Goal: Task Accomplishment & Management: Manage account settings

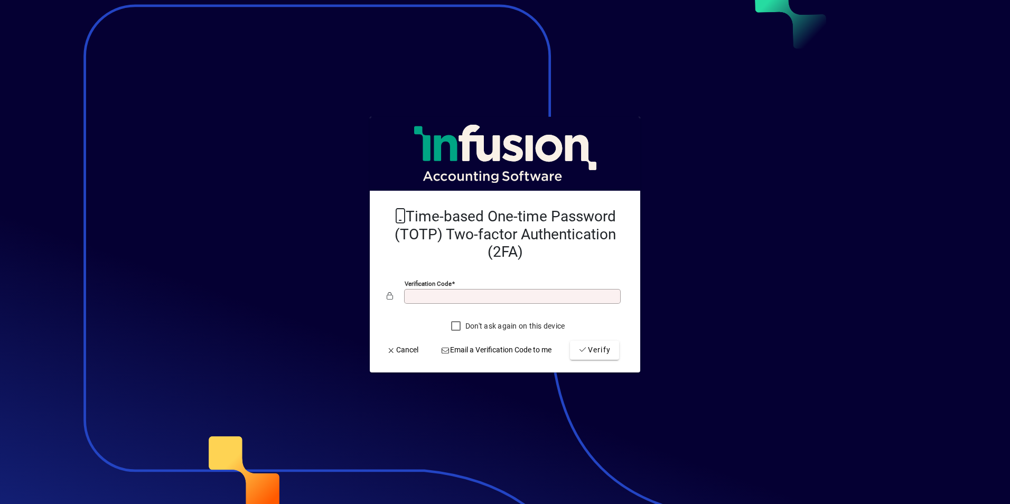
click at [460, 297] on input "Verification code" at bounding box center [514, 296] width 214 height 8
click at [570, 341] on button "Verify" at bounding box center [594, 350] width 49 height 19
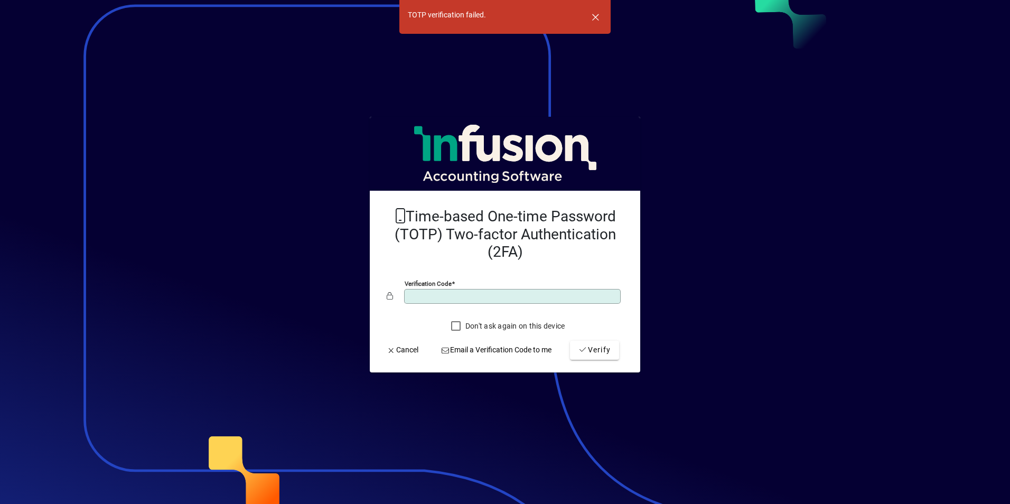
drag, startPoint x: 459, startPoint y: 295, endPoint x: 355, endPoint y: 294, distance: 104.6
click at [355, 294] on app-login-layout "TOTP verification failed. Time-based One-time Password (TOTP) Two-factor Authen…" at bounding box center [505, 252] width 1010 height 504
click at [570, 341] on button "Verify" at bounding box center [594, 350] width 49 height 19
drag, startPoint x: 441, startPoint y: 294, endPoint x: 362, endPoint y: 283, distance: 79.6
click at [362, 283] on app-login-layout "TOTP verification failed. TOTP verification failed. Time-based One-time Passwor…" at bounding box center [505, 252] width 1010 height 504
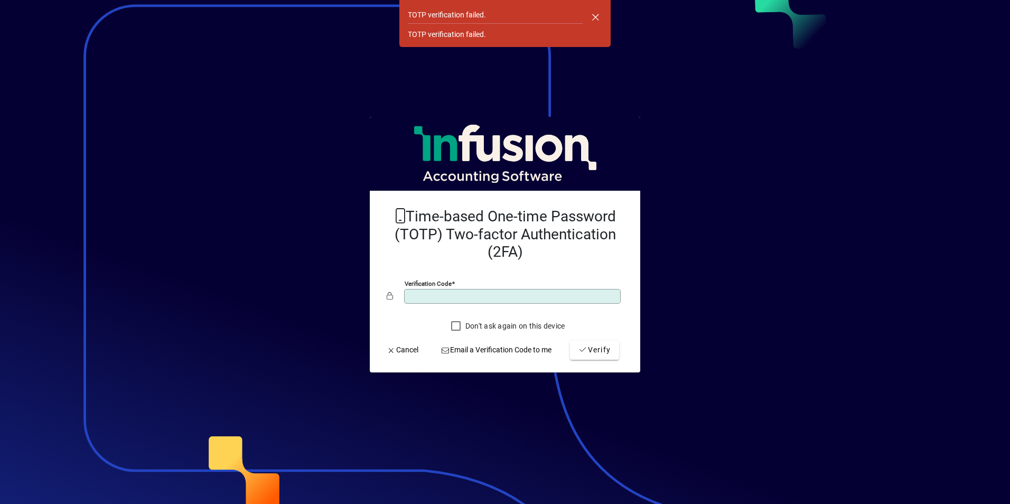
type input "******"
click at [570, 341] on button "Verify" at bounding box center [594, 350] width 49 height 19
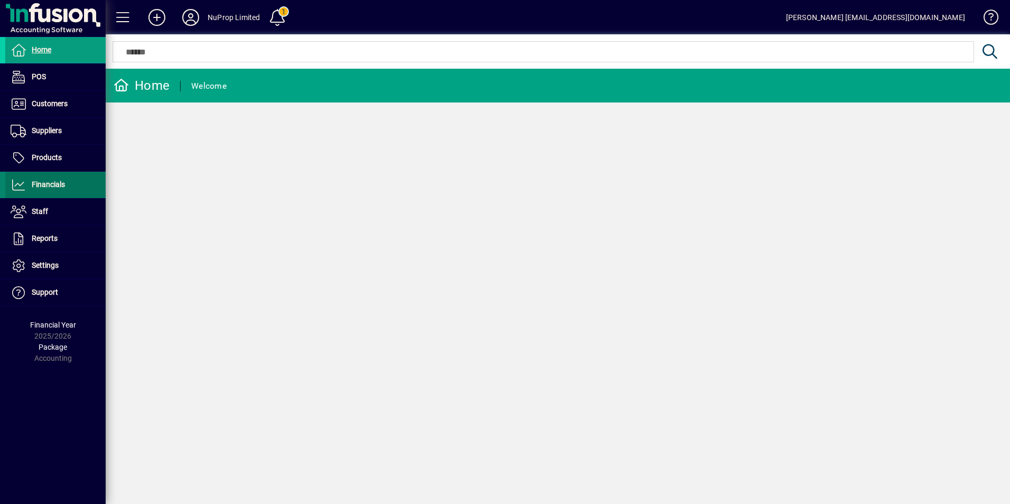
click at [42, 193] on span at bounding box center [55, 184] width 100 height 25
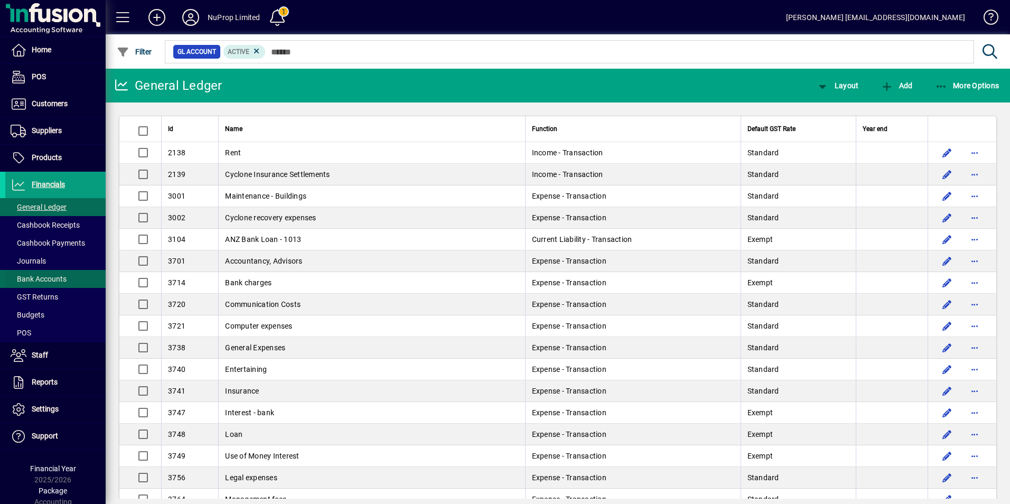
click at [53, 278] on span "Bank Accounts" at bounding box center [39, 279] width 56 height 8
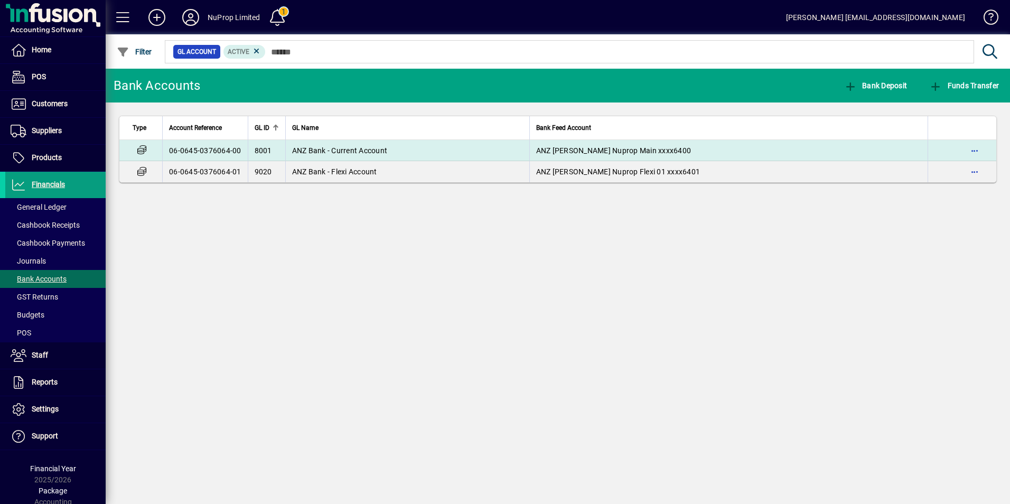
click at [317, 149] on span "ANZ Bank - Current Account" at bounding box center [340, 150] width 96 height 8
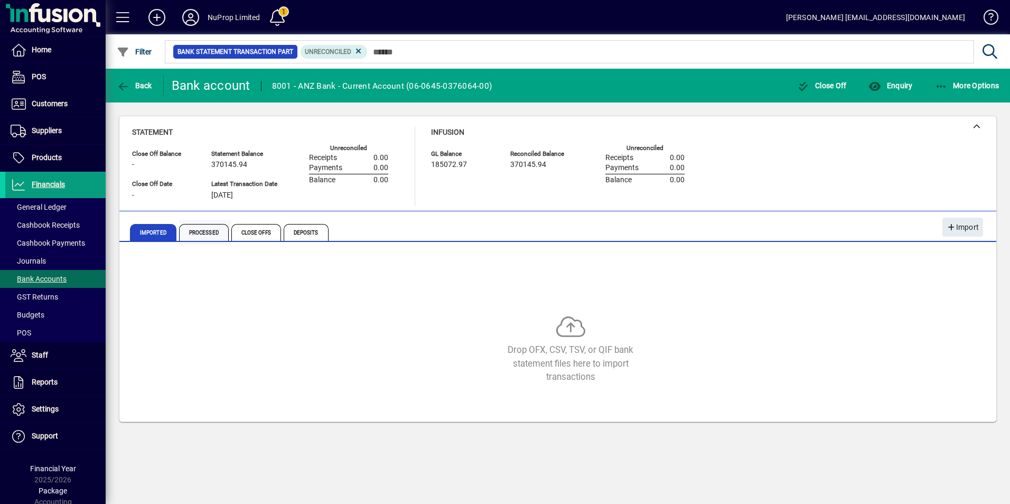
click at [202, 236] on span "Processed" at bounding box center [204, 232] width 50 height 17
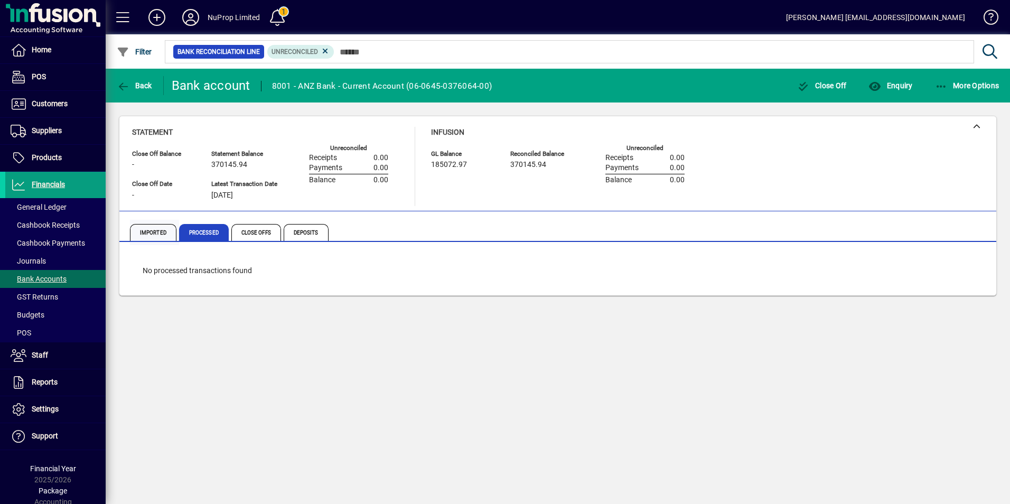
click at [164, 233] on span "Imported" at bounding box center [153, 232] width 47 height 17
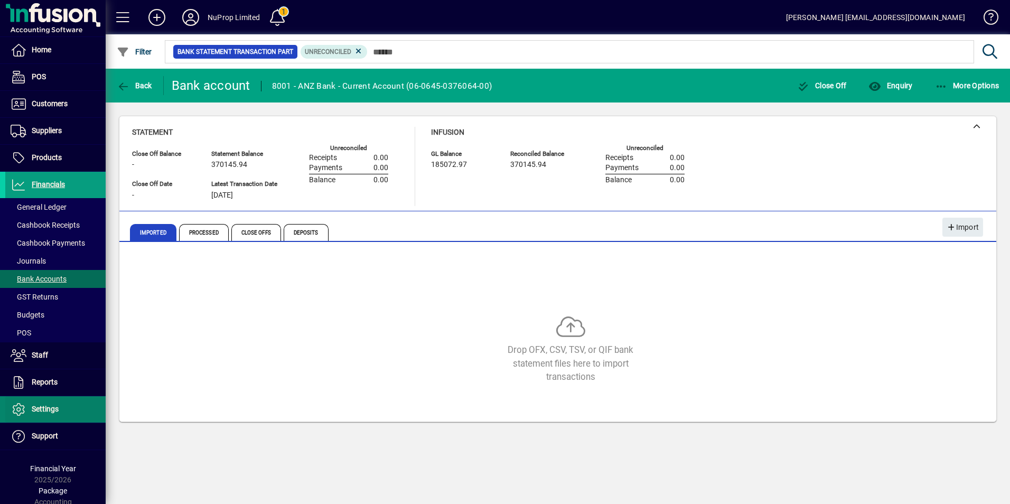
click at [47, 412] on span "Settings" at bounding box center [45, 409] width 27 height 8
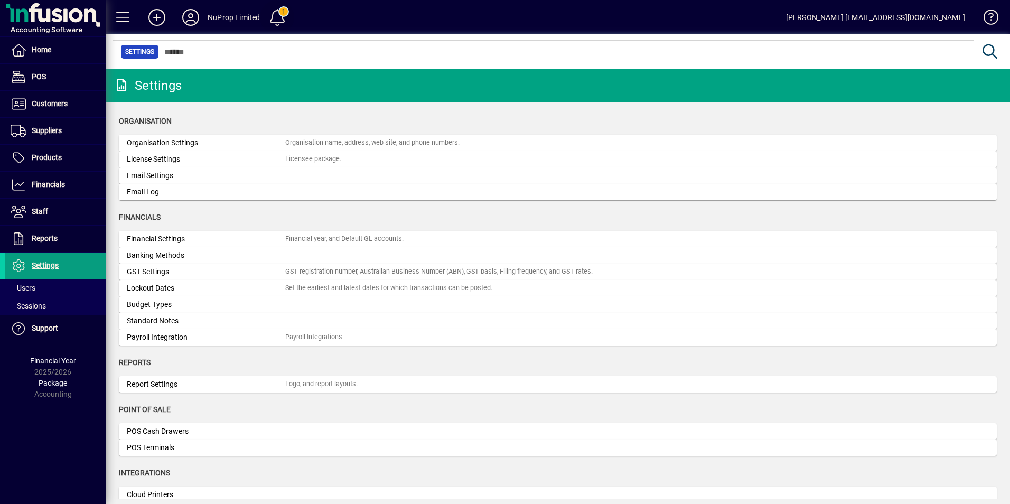
click at [280, 16] on span at bounding box center [277, 17] width 25 height 25
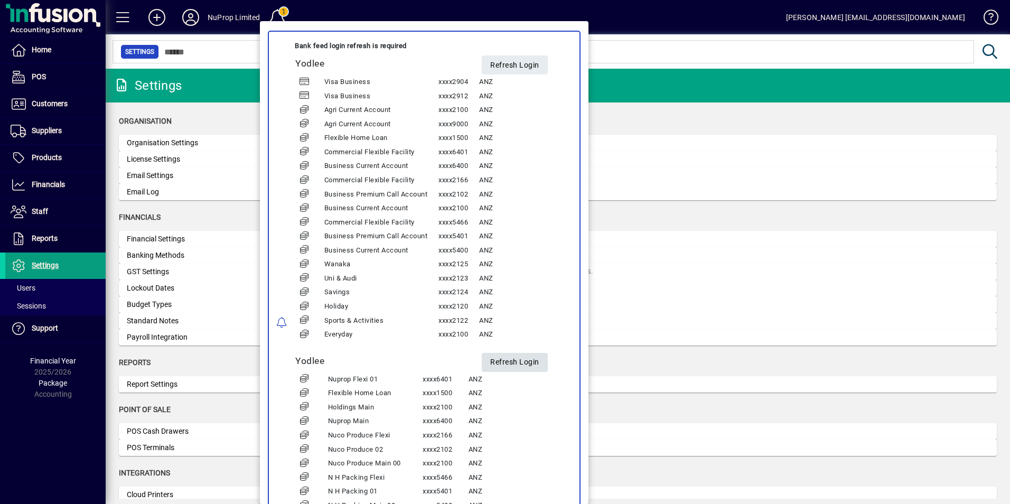
click at [523, 362] on span "Refresh Login" at bounding box center [514, 362] width 49 height 17
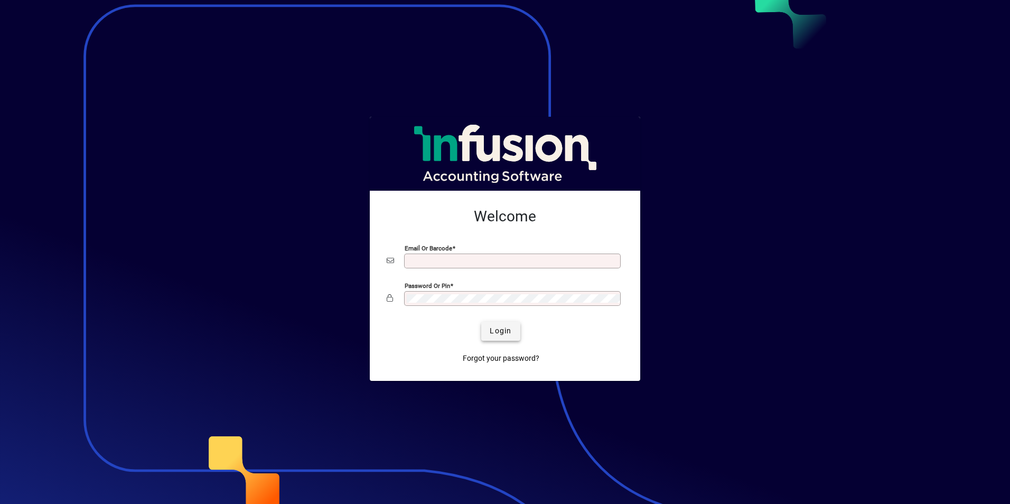
type input "**********"
click at [499, 332] on span "Login" at bounding box center [501, 331] width 22 height 11
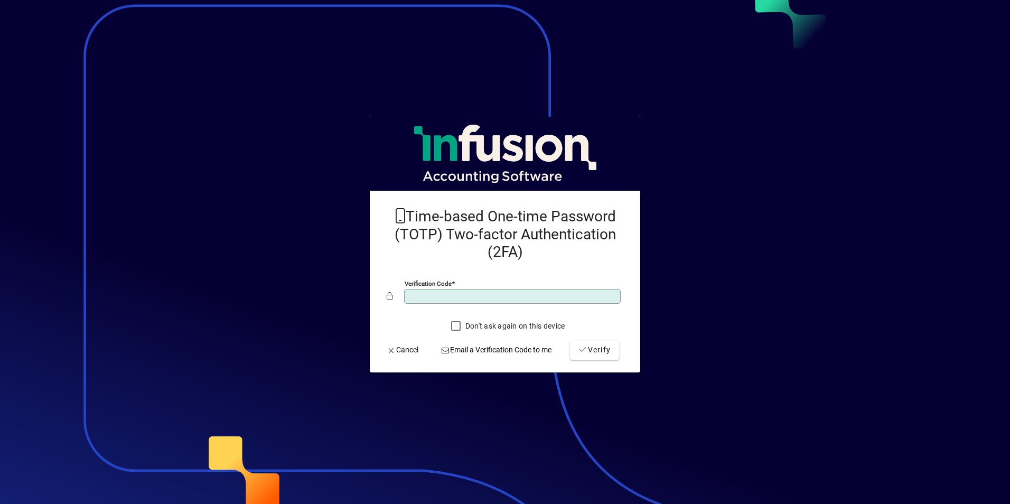
type input "******"
click at [570, 341] on button "Verify" at bounding box center [594, 350] width 49 height 19
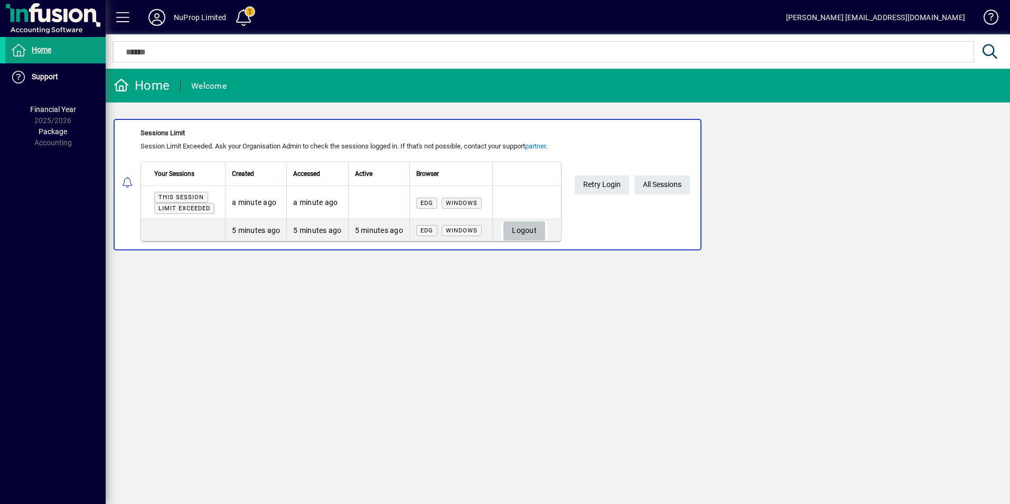
click at [526, 229] on span "Logout" at bounding box center [524, 230] width 25 height 17
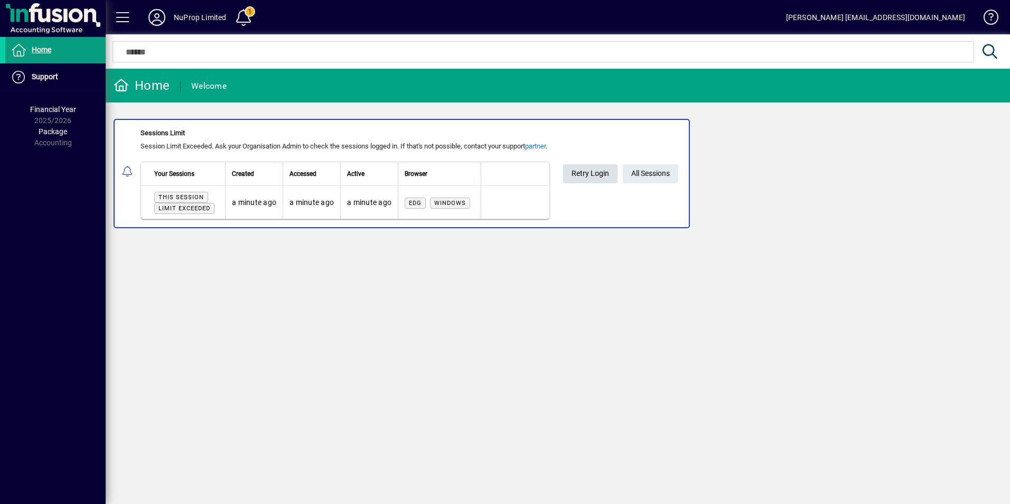
click at [592, 178] on span "Retry Login" at bounding box center [591, 173] width 38 height 17
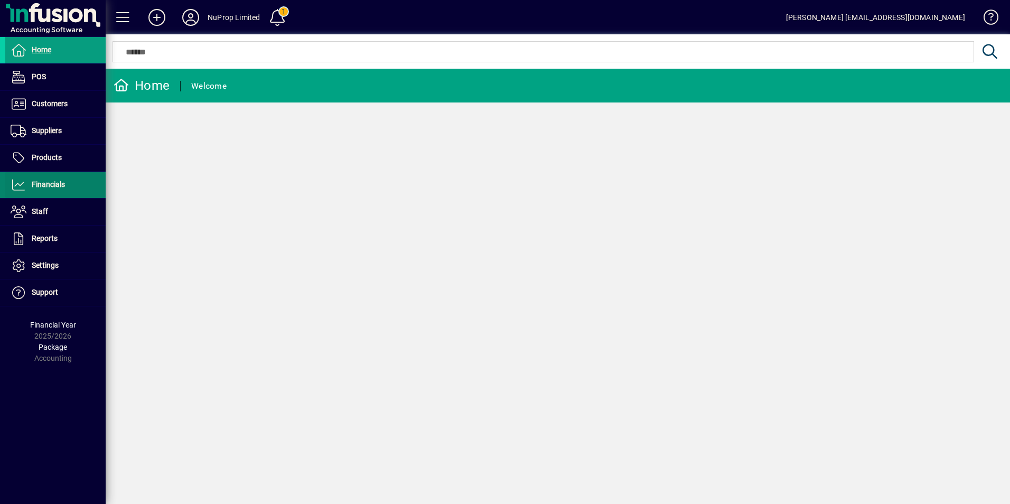
click at [28, 183] on span "Financials" at bounding box center [35, 185] width 60 height 13
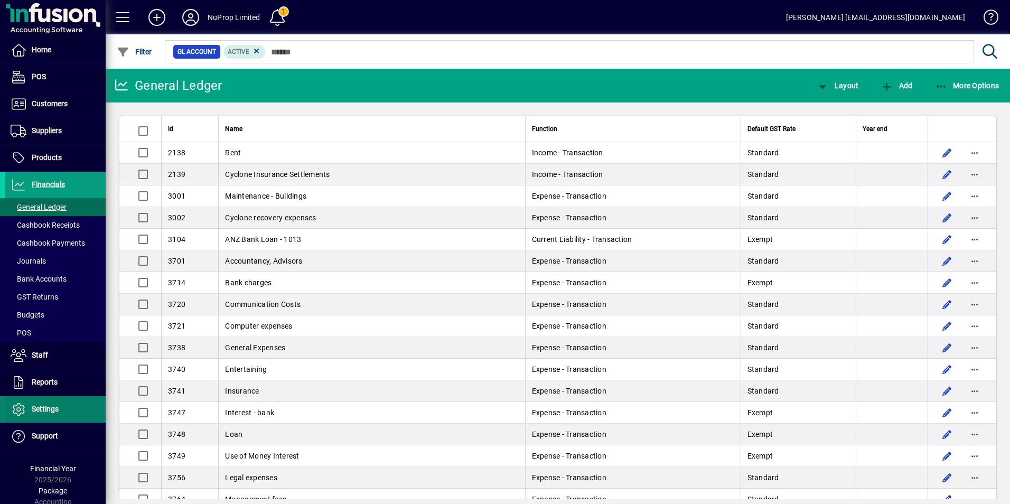
click at [43, 404] on span "Settings" at bounding box center [31, 409] width 53 height 13
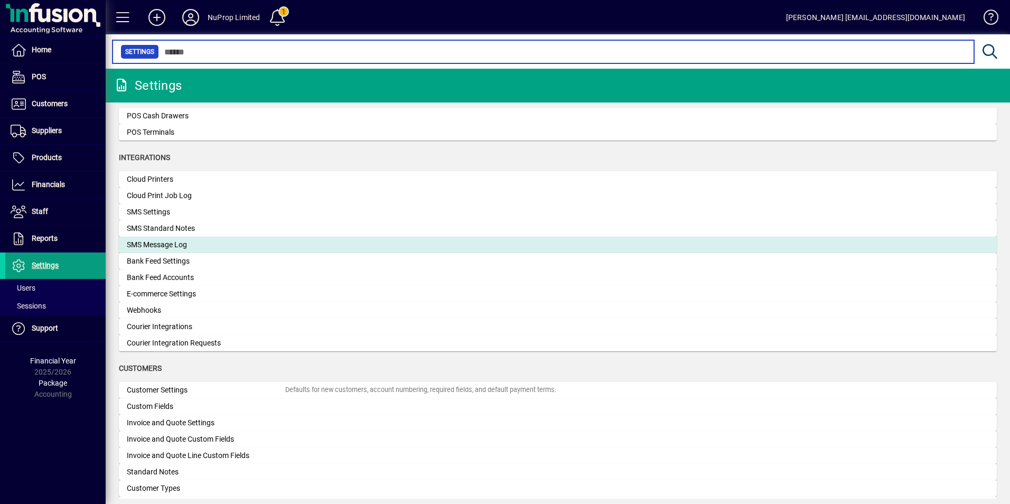
scroll to position [316, 0]
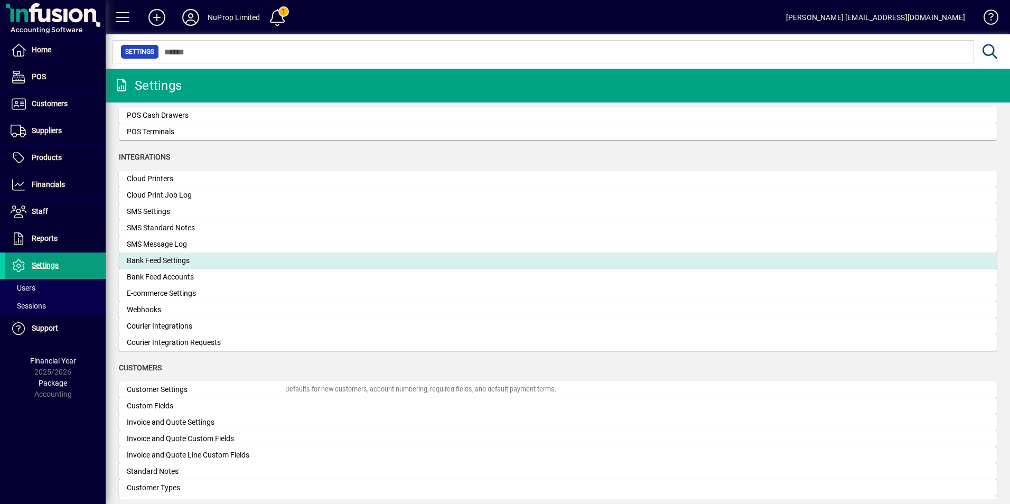
click at [177, 261] on div "Bank Feed Settings" at bounding box center [206, 260] width 159 height 11
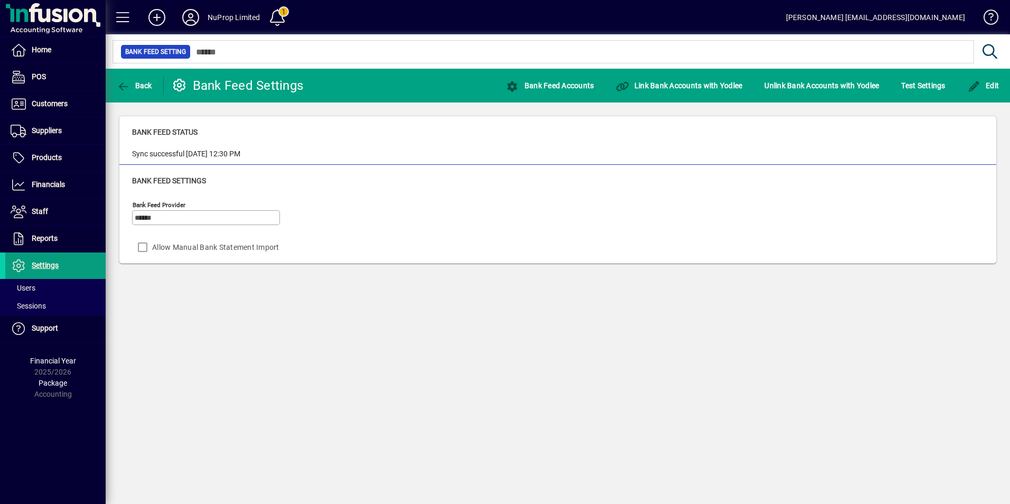
click at [192, 16] on icon at bounding box center [190, 17] width 21 height 17
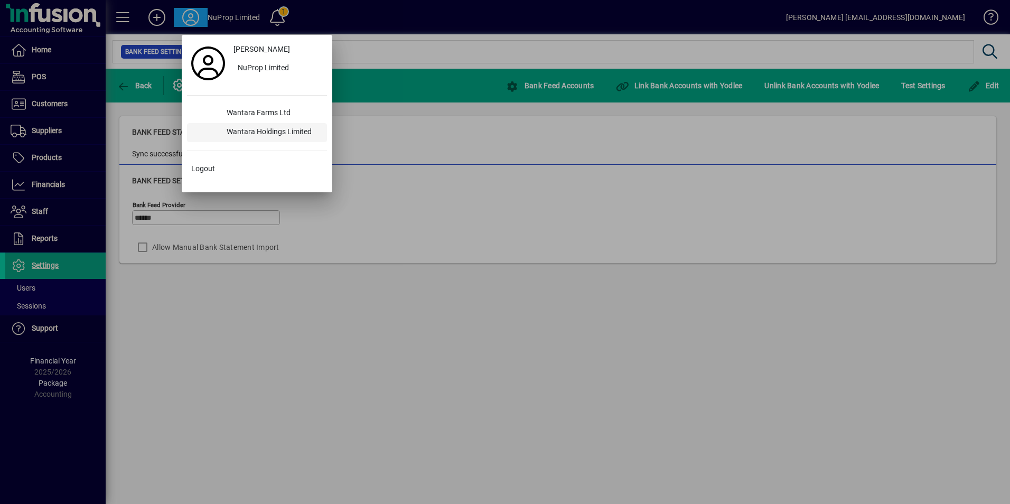
click at [258, 134] on div "Wantara Holdings Limited" at bounding box center [272, 132] width 109 height 19
